Goal: Task Accomplishment & Management: Manage account settings

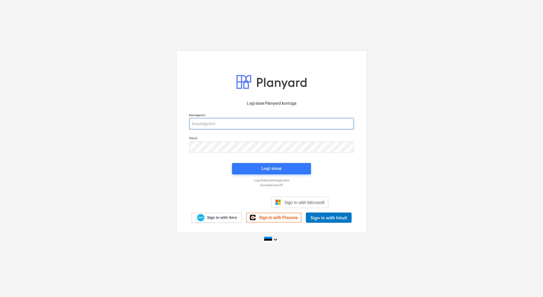
drag, startPoint x: 215, startPoint y: 122, endPoint x: 226, endPoint y: 122, distance: 10.5
click at [216, 122] on input "email" at bounding box center [271, 123] width 165 height 11
click at [239, 123] on input "email" at bounding box center [271, 123] width 165 height 11
click at [239, 126] on input "email" at bounding box center [271, 123] width 165 height 11
type input "[PERSON_NAME][EMAIL_ADDRESS][PERSON_NAME][DOMAIN_NAME]"
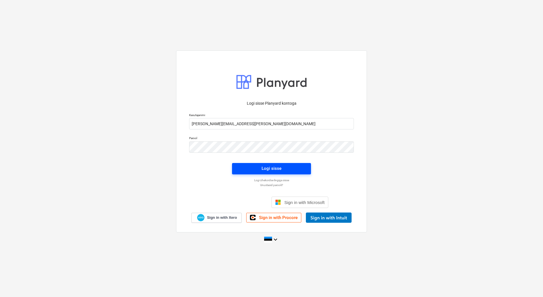
click at [260, 170] on span "Logi sisse" at bounding box center [271, 167] width 65 height 7
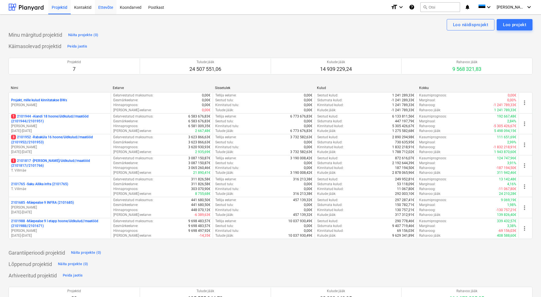
drag, startPoint x: 103, startPoint y: 7, endPoint x: 106, endPoint y: 8, distance: 3.0
click at [103, 7] on div "Ettevõte" at bounding box center [106, 7] width 22 height 14
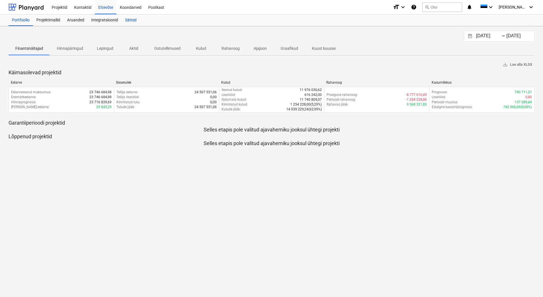
click at [129, 22] on div "Sätted" at bounding box center [131, 19] width 18 height 11
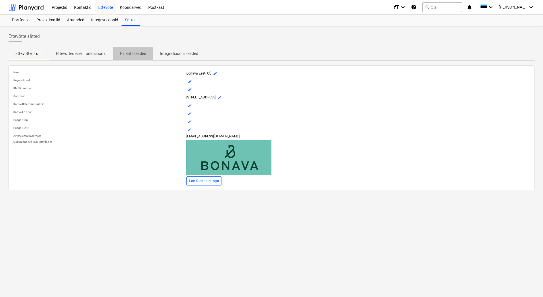
click at [133, 54] on p "Finantsseaded" at bounding box center [133, 54] width 26 height 6
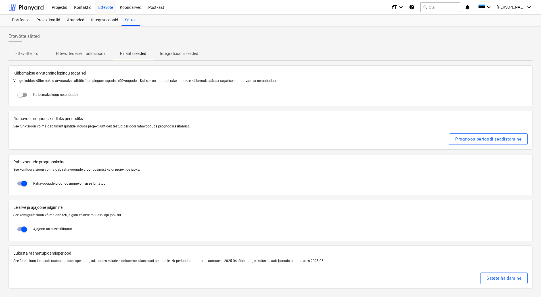
scroll to position [1, 0]
click at [494, 276] on div "Sätete haldamine" at bounding box center [504, 276] width 35 height 7
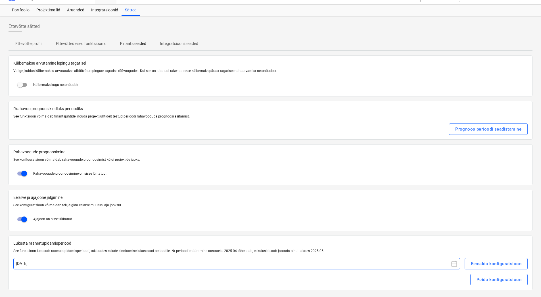
scroll to position [12, 0]
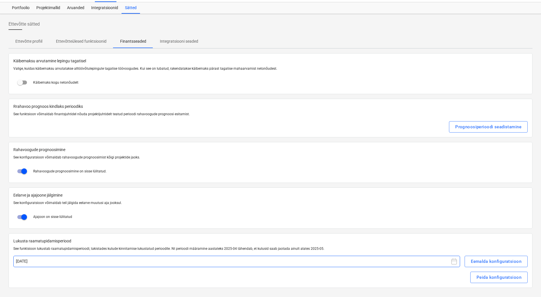
click at [68, 261] on button "[DATE]" at bounding box center [236, 260] width 447 height 11
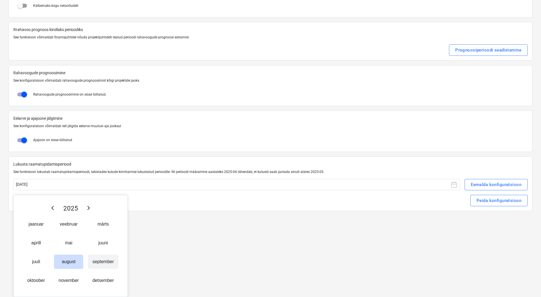
click at [103, 262] on button "september" at bounding box center [103, 261] width 31 height 14
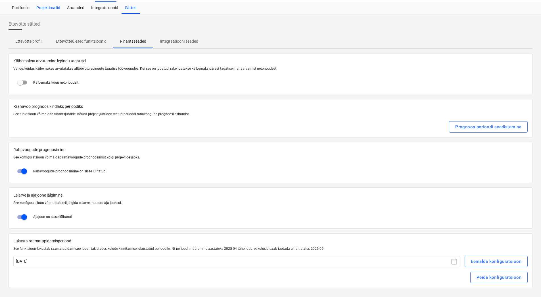
click at [45, 8] on div "Projektimallid" at bounding box center [48, 7] width 31 height 11
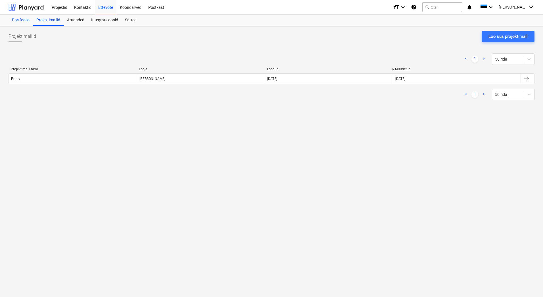
click at [18, 18] on div "Portfoolio" at bounding box center [21, 19] width 24 height 11
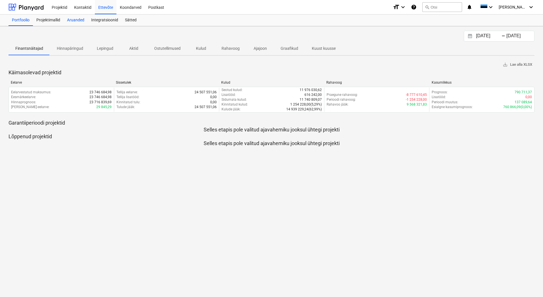
click at [75, 19] on div "Aruanded" at bounding box center [76, 19] width 24 height 11
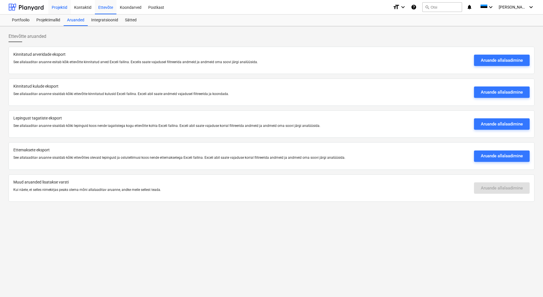
click at [50, 5] on div "Projektid" at bounding box center [59, 7] width 22 height 14
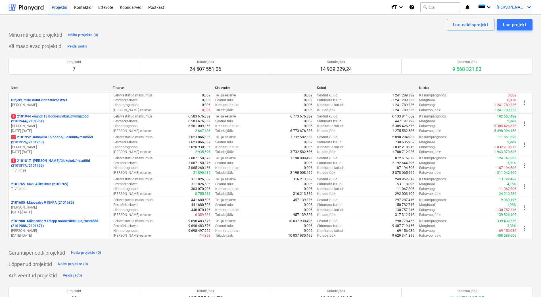
click at [526, 6] on icon "keyboard_arrow_down" at bounding box center [529, 7] width 7 height 7
click at [510, 30] on div "Logi välja" at bounding box center [516, 31] width 34 height 9
